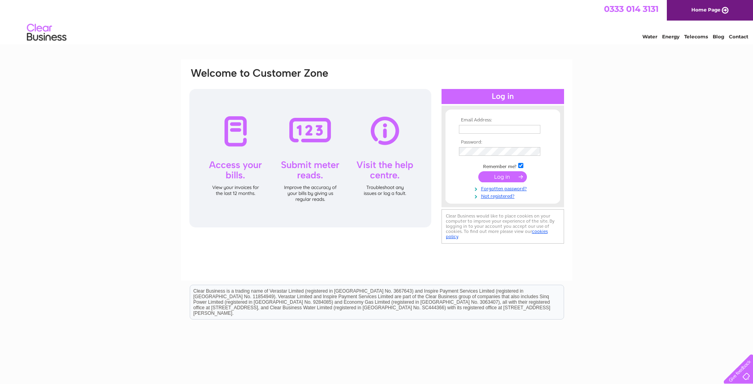
click at [463, 128] on input "text" at bounding box center [499, 129] width 81 height 9
type input "[EMAIL_ADDRESS][DOMAIN_NAME]"
click at [501, 179] on input "submit" at bounding box center [502, 176] width 49 height 11
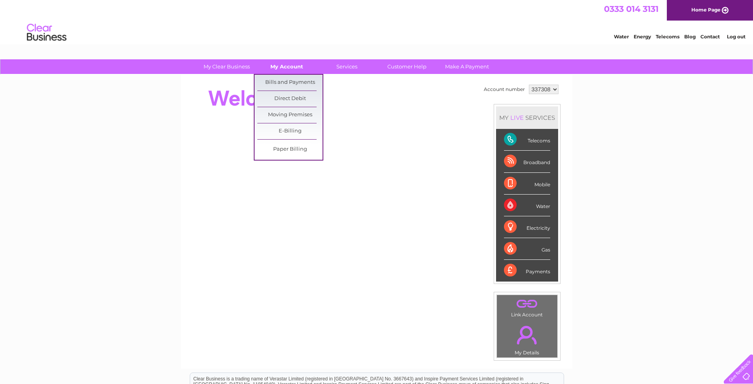
click at [296, 67] on link "My Account" at bounding box center [286, 66] width 65 height 15
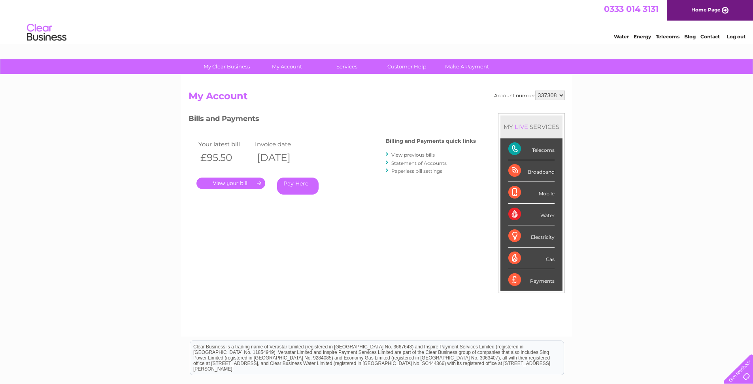
click at [418, 155] on link "View previous bills" at bounding box center [412, 155] width 43 height 6
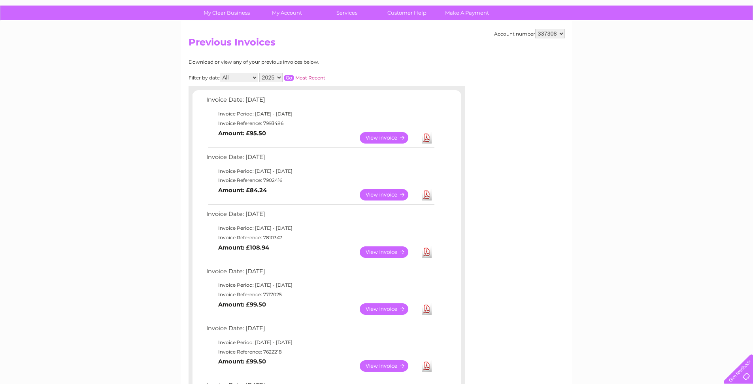
scroll to position [95, 0]
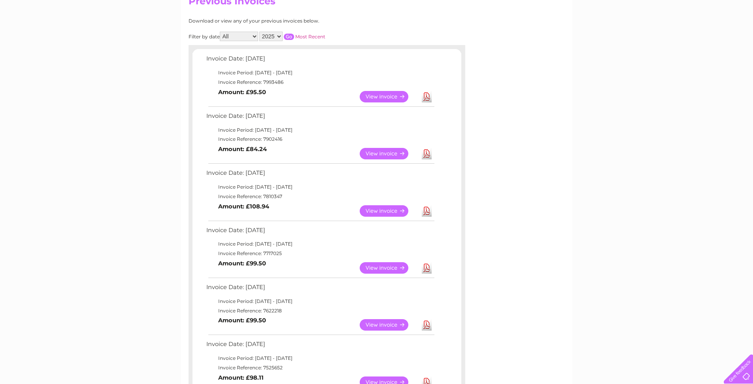
click at [427, 95] on link "Download" at bounding box center [427, 96] width 10 height 11
click at [424, 154] on link "Download" at bounding box center [427, 153] width 10 height 11
click at [427, 212] on link "Download" at bounding box center [427, 210] width 10 height 11
click at [426, 268] on link "Download" at bounding box center [427, 267] width 10 height 11
click at [424, 327] on link "Download" at bounding box center [427, 324] width 10 height 11
